Goal: Information Seeking & Learning: Learn about a topic

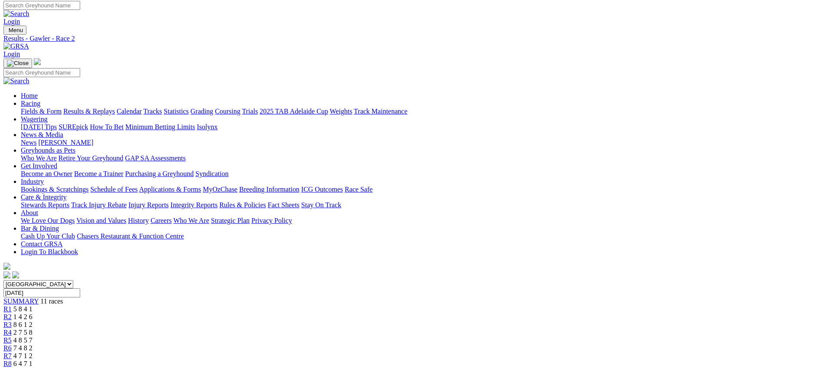
scroll to position [3, 0]
click at [62, 107] on link "Fields & Form" at bounding box center [41, 110] width 41 height 7
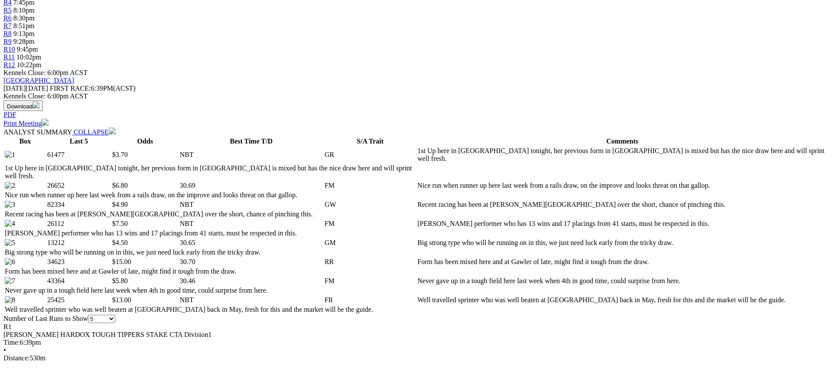
scroll to position [333, 0]
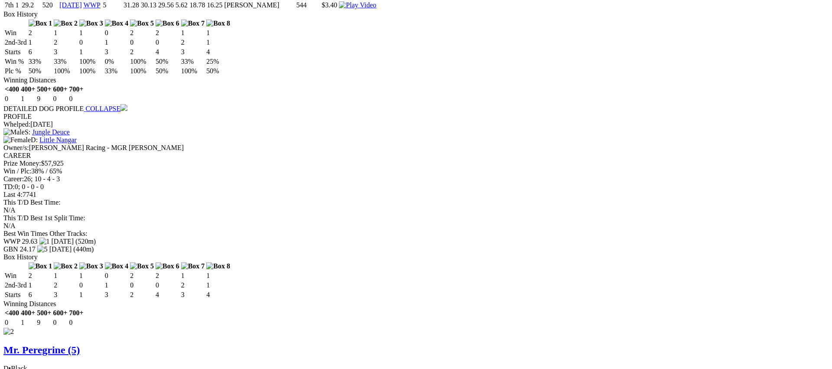
scroll to position [979, 0]
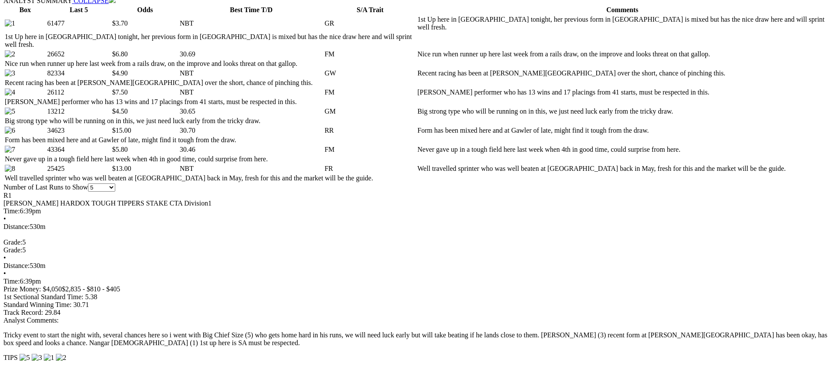
scroll to position [460, 0]
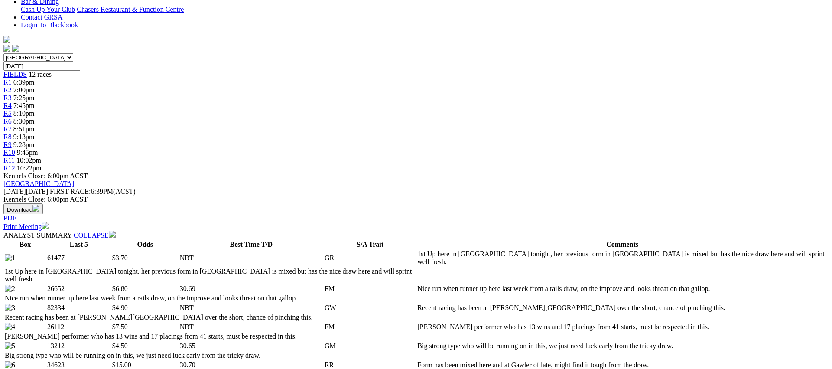
scroll to position [0, 0]
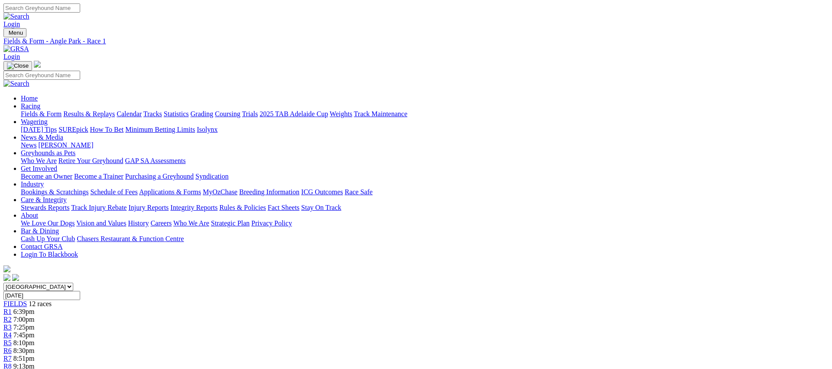
click at [12, 315] on link "R2" at bounding box center [7, 318] width 8 height 7
click at [62, 110] on link "Fields & Form" at bounding box center [41, 113] width 41 height 7
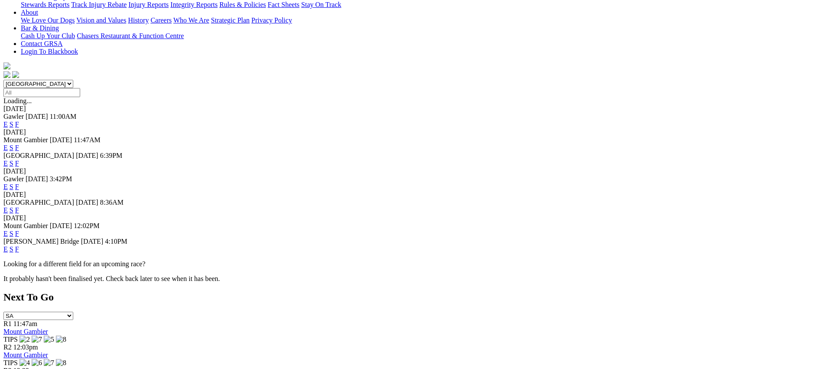
scroll to position [208, 0]
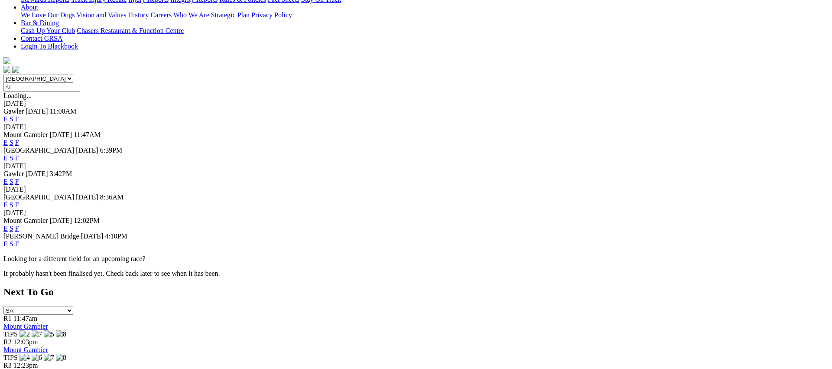
click at [19, 240] on link "F" at bounding box center [17, 243] width 4 height 7
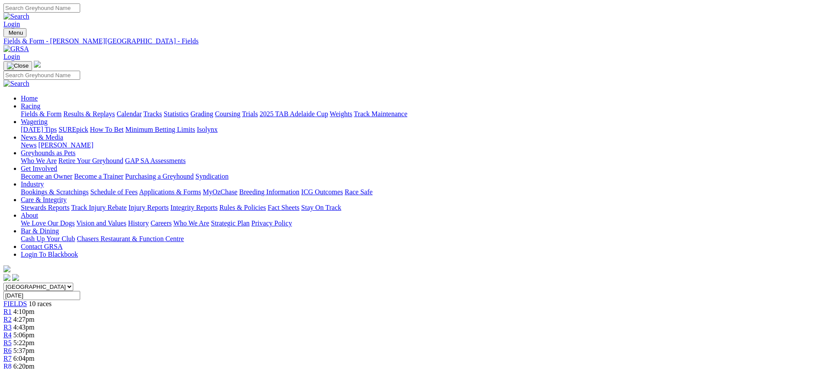
click at [62, 110] on link "Fields & Form" at bounding box center [41, 113] width 41 height 7
click at [12, 323] on link "R3" at bounding box center [7, 326] width 8 height 7
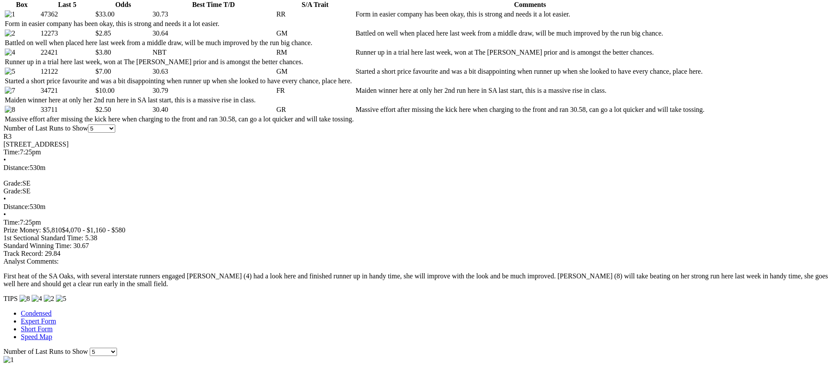
scroll to position [471, 0]
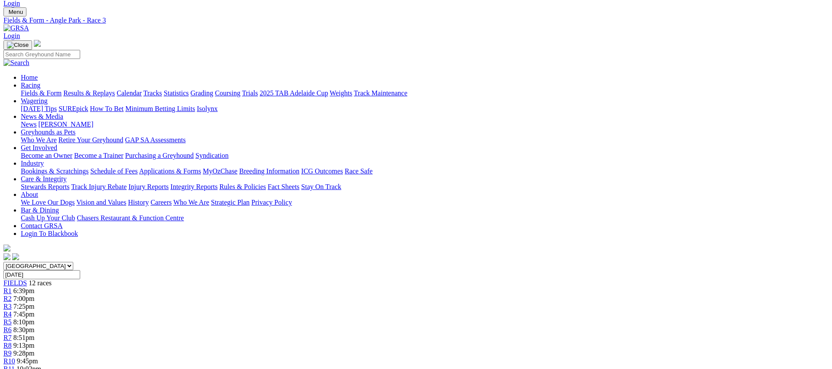
scroll to position [16, 0]
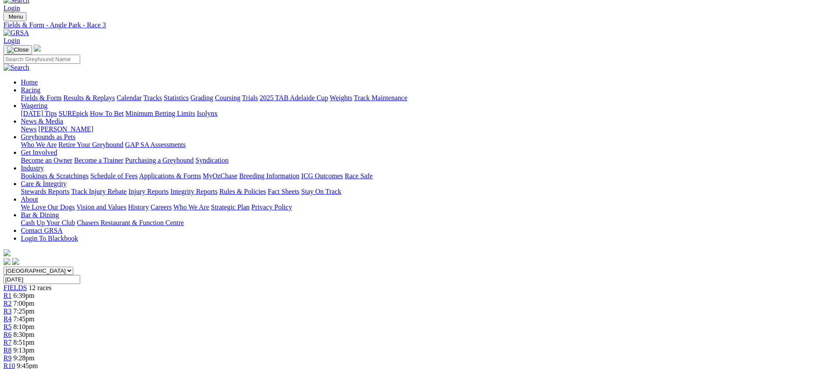
click at [35, 315] on span "7:45pm" at bounding box center [23, 318] width 21 height 7
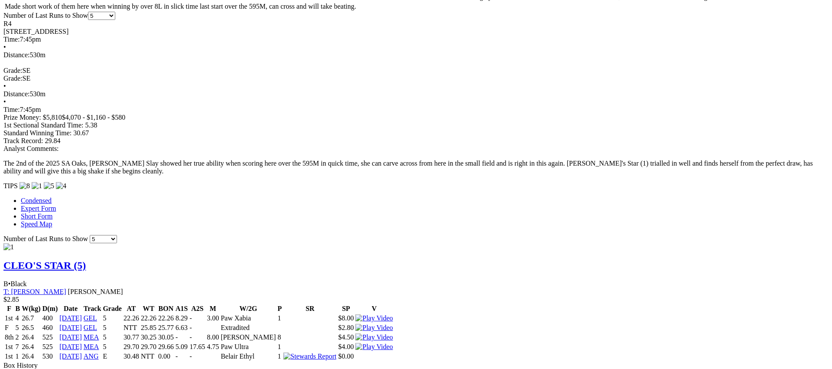
scroll to position [583, 0]
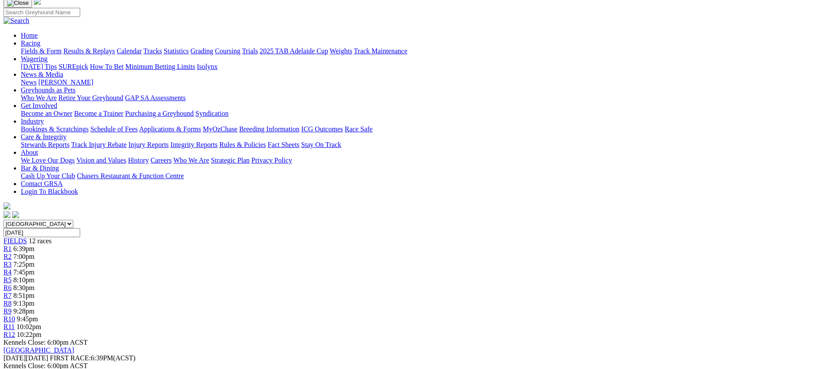
scroll to position [0, 0]
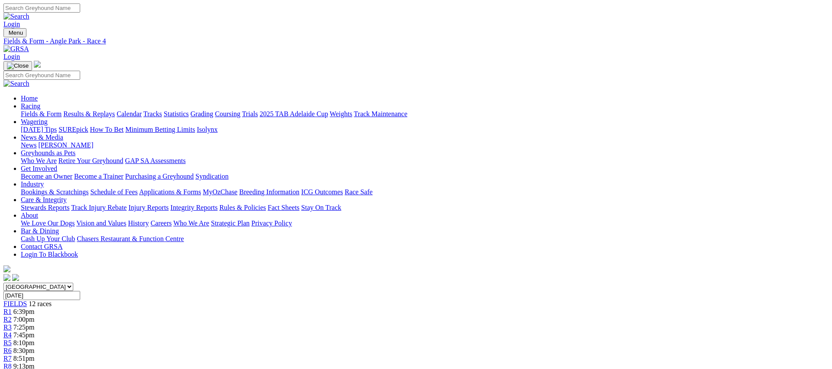
click at [365, 339] on div "R5 8:10pm" at bounding box center [415, 343] width 825 height 8
click at [12, 347] on span "R6" at bounding box center [7, 350] width 8 height 7
click at [12, 354] on span "R7" at bounding box center [7, 357] width 8 height 7
click at [35, 362] on span "9:13pm" at bounding box center [23, 365] width 21 height 7
click at [12, 368] on span "R9" at bounding box center [7, 373] width 8 height 7
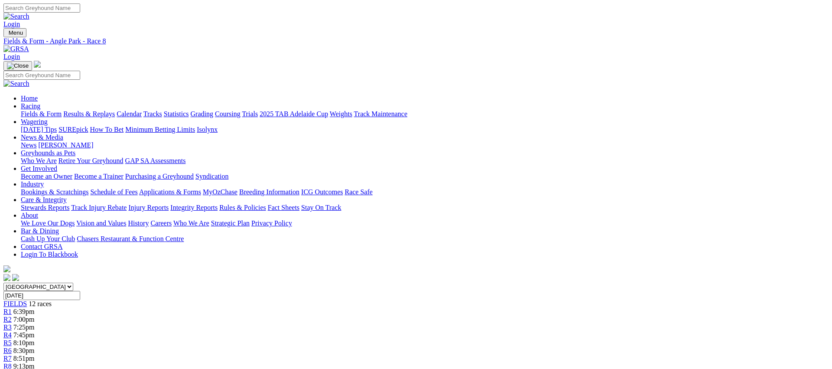
scroll to position [0, 0]
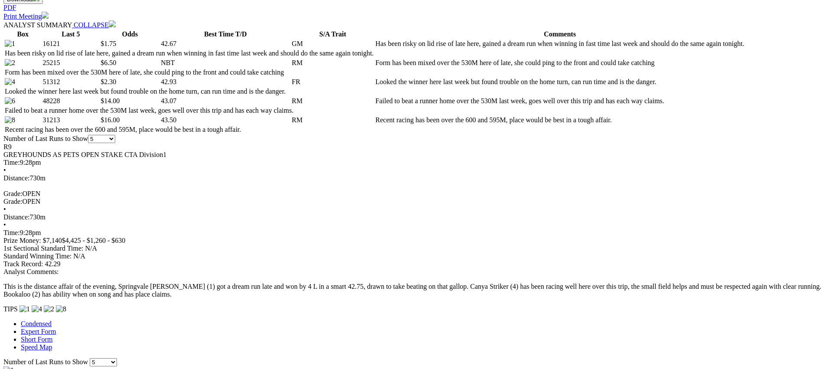
scroll to position [441, 0]
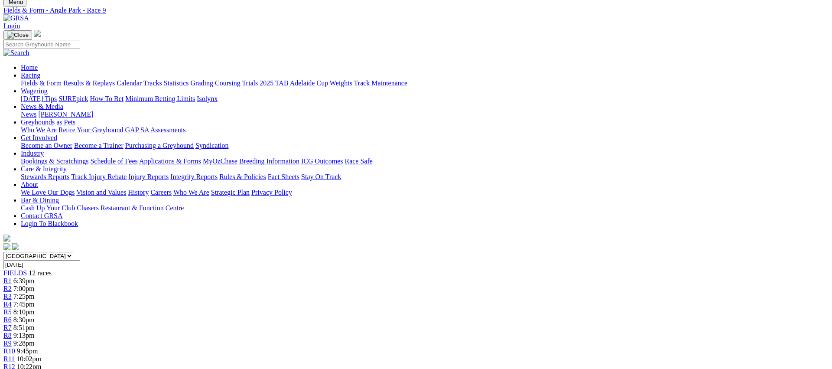
scroll to position [0, 0]
